Goal: Task Accomplishment & Management: Manage account settings

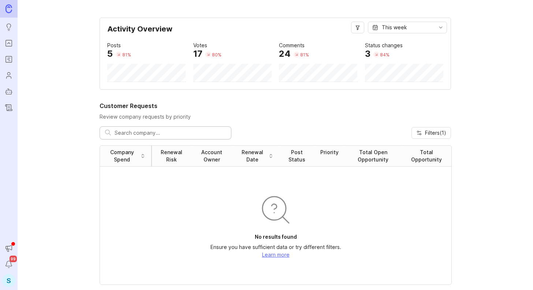
click at [5, 276] on div "S" at bounding box center [8, 280] width 13 height 13
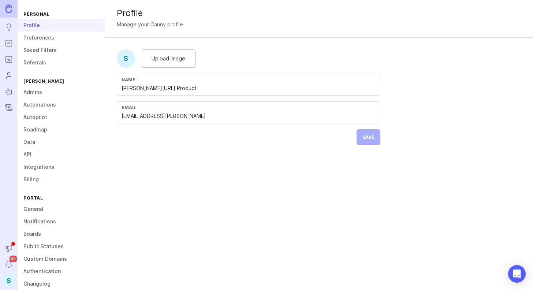
click at [48, 167] on link "Integrations" at bounding box center [61, 167] width 87 height 12
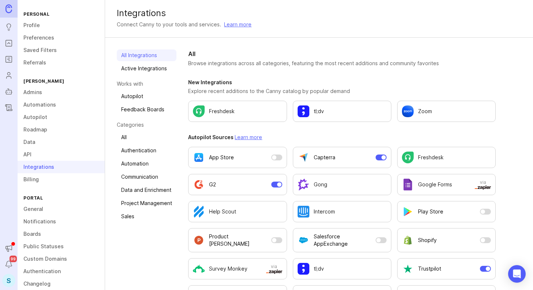
click at [48, 107] on link "Automations" at bounding box center [61, 104] width 87 height 12
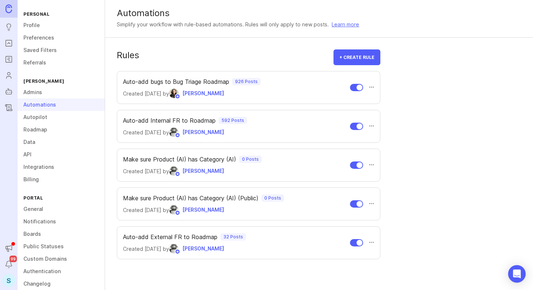
click at [37, 168] on link "Integrations" at bounding box center [61, 167] width 87 height 12
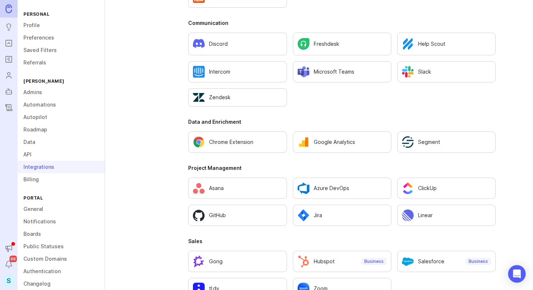
scroll to position [461, 0]
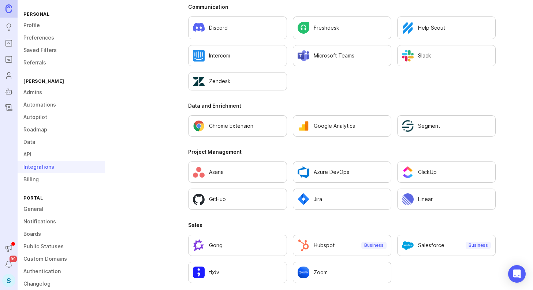
click at [450, 166] on div "ClickUp" at bounding box center [446, 172] width 89 height 12
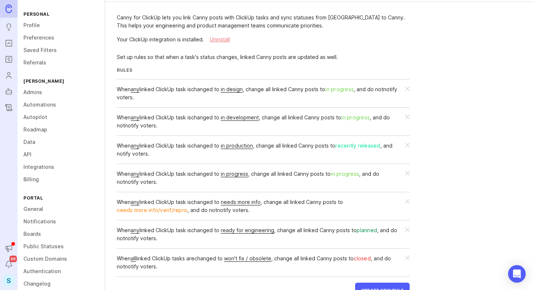
scroll to position [37, 0]
